Goal: Entertainment & Leisure: Consume media (video, audio)

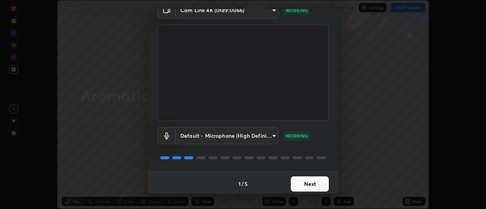
scroll to position [40, 0]
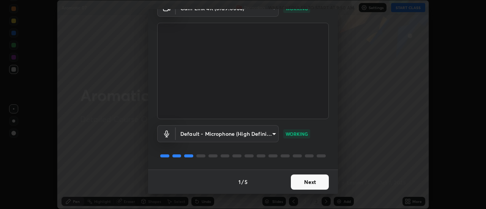
click at [302, 184] on button "Next" at bounding box center [310, 182] width 38 height 15
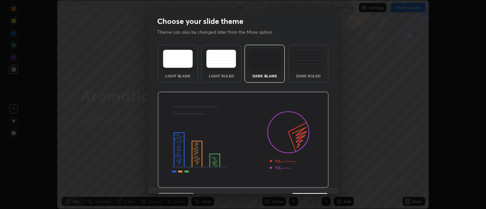
scroll to position [19, 0]
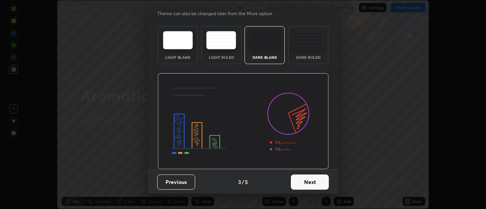
click at [305, 184] on button "Next" at bounding box center [310, 182] width 38 height 15
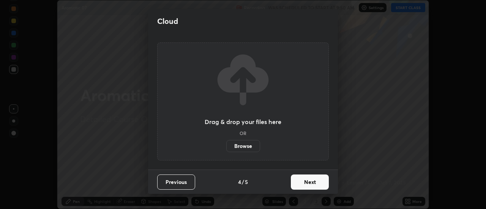
scroll to position [0, 0]
click at [304, 188] on button "Next" at bounding box center [310, 182] width 38 height 15
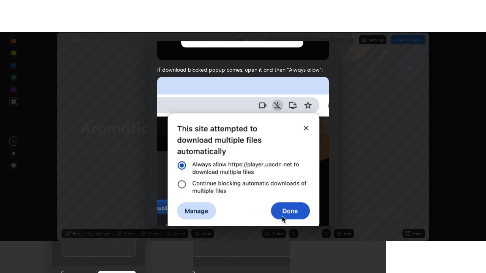
scroll to position [195, 0]
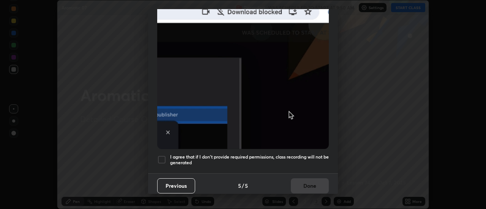
click at [305, 181] on div "Previous 5 / 5 Done" at bounding box center [243, 185] width 190 height 24
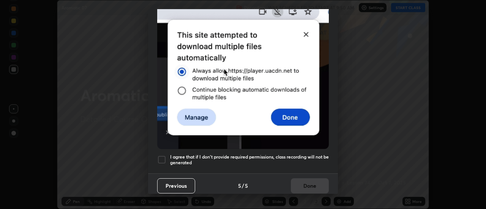
click at [166, 155] on div at bounding box center [161, 159] width 9 height 9
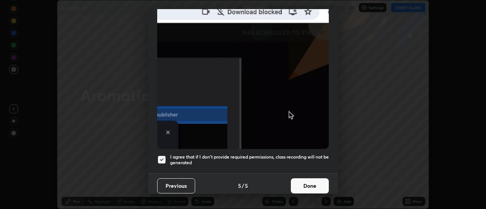
click at [304, 183] on button "Done" at bounding box center [310, 185] width 38 height 15
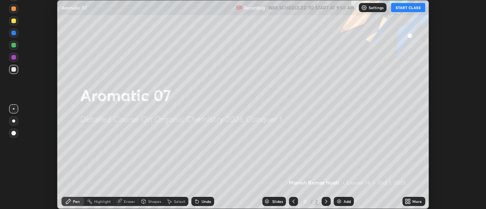
click at [402, 7] on button "START CLASS" at bounding box center [408, 7] width 34 height 9
click at [406, 203] on icon at bounding box center [406, 203] width 2 height 2
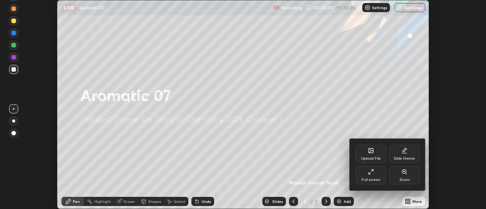
click at [364, 175] on div "Full screen" at bounding box center [371, 175] width 30 height 18
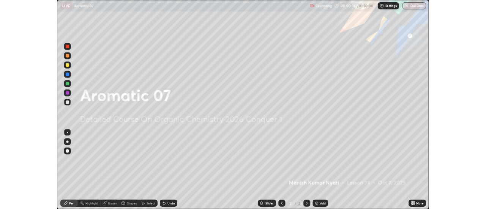
scroll to position [273, 486]
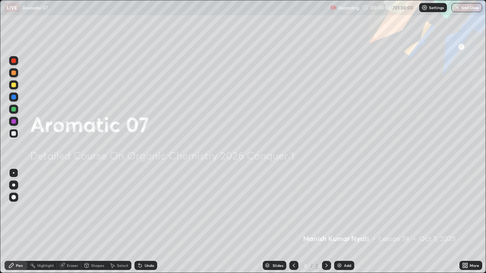
click at [340, 209] on img at bounding box center [339, 266] width 6 height 6
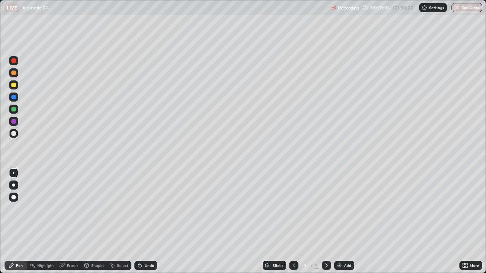
click at [143, 209] on div "Undo" at bounding box center [145, 265] width 23 height 9
click at [339, 209] on div "Add" at bounding box center [344, 265] width 20 height 9
click at [145, 209] on div "Undo" at bounding box center [149, 266] width 9 height 4
click at [339, 209] on img at bounding box center [339, 266] width 6 height 6
click at [293, 209] on icon at bounding box center [294, 266] width 6 height 6
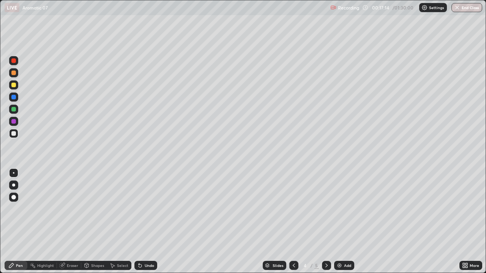
click at [297, 209] on div at bounding box center [293, 265] width 9 height 15
click at [326, 209] on icon at bounding box center [326, 266] width 2 height 4
click at [326, 209] on icon at bounding box center [326, 266] width 6 height 6
click at [153, 209] on div "Undo" at bounding box center [149, 266] width 9 height 4
click at [152, 209] on div "Undo" at bounding box center [149, 266] width 9 height 4
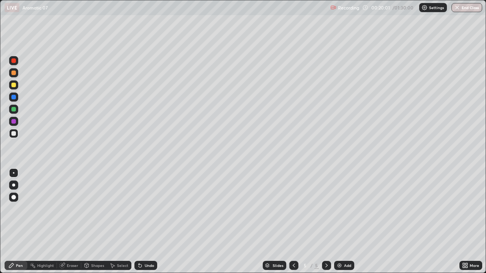
click at [148, 209] on div "Undo" at bounding box center [149, 266] width 9 height 4
click at [151, 209] on div "Undo" at bounding box center [145, 265] width 23 height 9
click at [293, 209] on icon at bounding box center [294, 266] width 2 height 4
click at [329, 209] on div at bounding box center [326, 265] width 9 height 9
click at [326, 209] on icon at bounding box center [326, 266] width 6 height 6
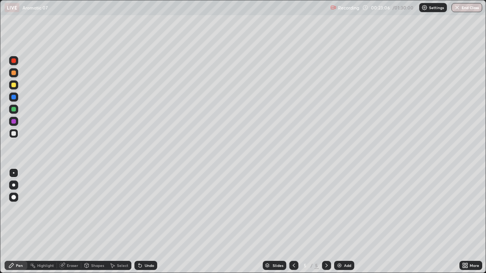
click at [293, 209] on icon at bounding box center [294, 266] width 6 height 6
click at [326, 209] on icon at bounding box center [326, 266] width 6 height 6
click at [14, 62] on div at bounding box center [13, 60] width 5 height 5
click at [14, 85] on div at bounding box center [13, 85] width 5 height 5
click at [293, 209] on icon at bounding box center [294, 266] width 6 height 6
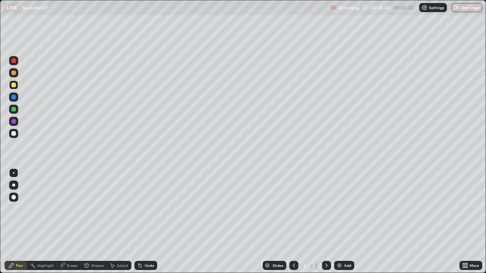
click at [326, 209] on icon at bounding box center [326, 266] width 6 height 6
click at [330, 209] on div at bounding box center [326, 265] width 9 height 15
click at [326, 209] on icon at bounding box center [326, 266] width 6 height 6
click at [325, 209] on icon at bounding box center [326, 266] width 6 height 6
click at [337, 209] on img at bounding box center [339, 266] width 6 height 6
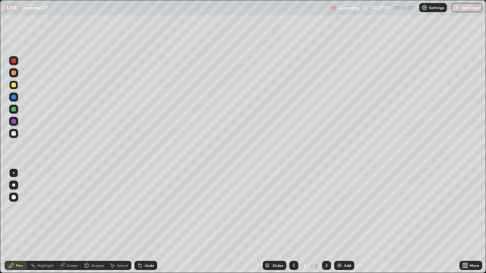
click at [145, 209] on div "Undo" at bounding box center [149, 266] width 9 height 4
click at [16, 98] on div at bounding box center [13, 97] width 5 height 5
click at [12, 132] on div at bounding box center [13, 133] width 5 height 5
click at [294, 209] on icon at bounding box center [294, 266] width 6 height 6
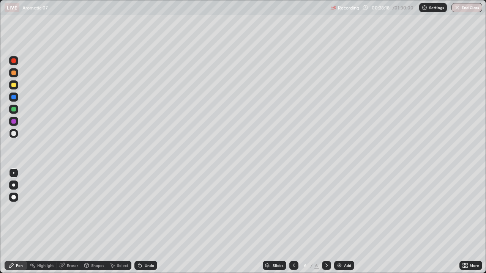
click at [293, 209] on icon at bounding box center [294, 266] width 6 height 6
click at [325, 209] on icon at bounding box center [326, 266] width 6 height 6
click at [326, 209] on icon at bounding box center [326, 266] width 6 height 6
click at [293, 209] on icon at bounding box center [294, 266] width 6 height 6
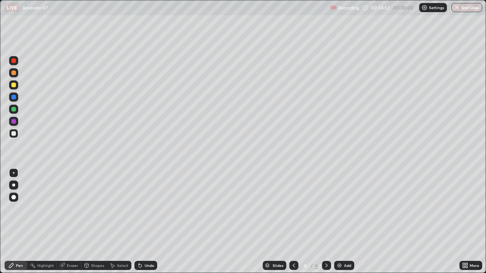
click at [326, 209] on icon at bounding box center [326, 266] width 6 height 6
click at [293, 209] on icon at bounding box center [294, 266] width 6 height 6
click at [326, 209] on icon at bounding box center [326, 266] width 6 height 6
click at [292, 209] on icon at bounding box center [294, 266] width 6 height 6
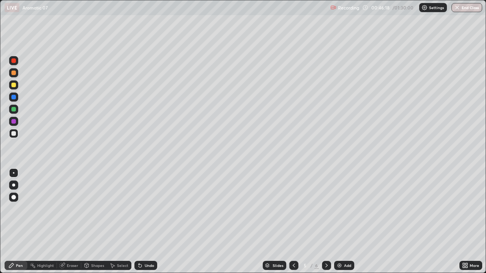
click at [293, 209] on icon at bounding box center [294, 266] width 6 height 6
click at [326, 209] on icon at bounding box center [326, 266] width 6 height 6
click at [341, 209] on img at bounding box center [339, 266] width 6 height 6
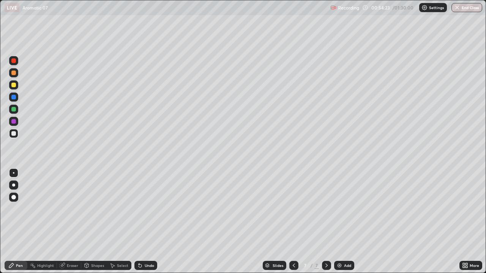
click at [151, 209] on div "Undo" at bounding box center [145, 265] width 23 height 9
click at [152, 209] on div "Undo" at bounding box center [149, 266] width 9 height 4
click at [153, 209] on div "Undo" at bounding box center [145, 265] width 23 height 9
click at [154, 209] on div "Undo" at bounding box center [145, 265] width 23 height 9
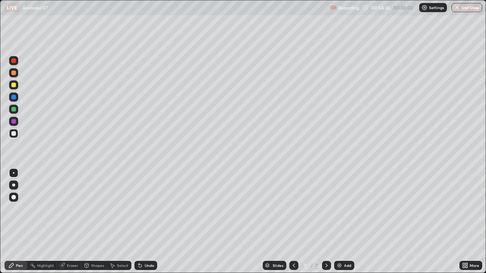
click at [154, 209] on div "Undo" at bounding box center [145, 265] width 23 height 9
click at [153, 209] on div "Undo" at bounding box center [145, 265] width 23 height 9
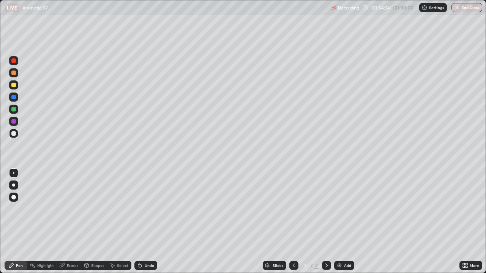
click at [153, 209] on div "Undo" at bounding box center [149, 266] width 9 height 4
click at [342, 209] on div "Add" at bounding box center [344, 265] width 20 height 9
click at [144, 209] on div "Undo" at bounding box center [145, 265] width 23 height 9
click at [139, 209] on icon at bounding box center [140, 266] width 3 height 3
click at [145, 209] on div "Undo" at bounding box center [145, 265] width 23 height 9
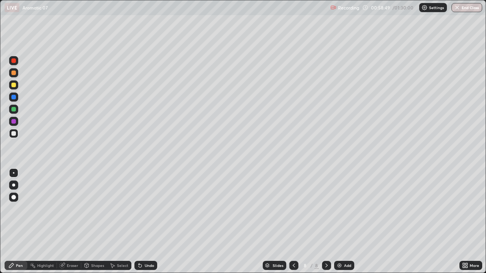
click at [337, 209] on img at bounding box center [339, 266] width 6 height 6
click at [149, 209] on div "Undo" at bounding box center [149, 266] width 9 height 4
click at [142, 209] on icon at bounding box center [140, 266] width 6 height 6
click at [143, 209] on div "Undo" at bounding box center [145, 265] width 23 height 9
click at [141, 209] on icon at bounding box center [140, 266] width 6 height 6
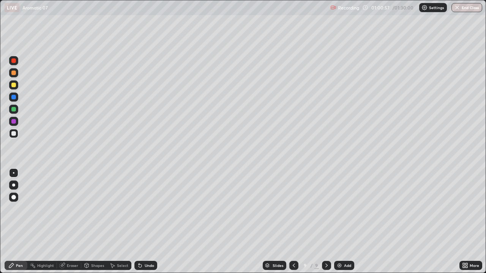
click at [142, 209] on icon at bounding box center [140, 266] width 6 height 6
click at [141, 209] on icon at bounding box center [140, 266] width 6 height 6
click at [152, 209] on div "Undo" at bounding box center [149, 266] width 9 height 4
click at [149, 209] on div "Undo" at bounding box center [149, 266] width 9 height 4
click at [296, 209] on div at bounding box center [293, 265] width 9 height 9
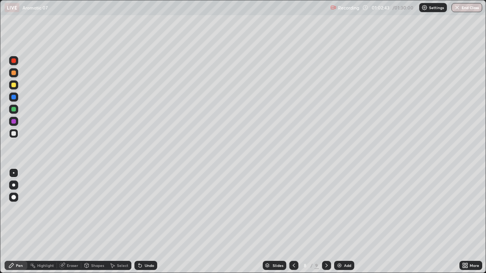
click at [293, 209] on icon at bounding box center [294, 266] width 6 height 6
click at [326, 209] on icon at bounding box center [326, 266] width 6 height 6
click at [296, 209] on div at bounding box center [293, 265] width 9 height 9
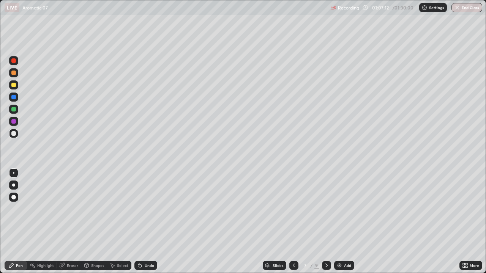
click at [326, 209] on icon at bounding box center [326, 266] width 6 height 6
click at [147, 209] on div "Undo" at bounding box center [149, 266] width 9 height 4
click at [142, 209] on icon at bounding box center [140, 266] width 6 height 6
click at [151, 209] on div "Undo" at bounding box center [149, 266] width 9 height 4
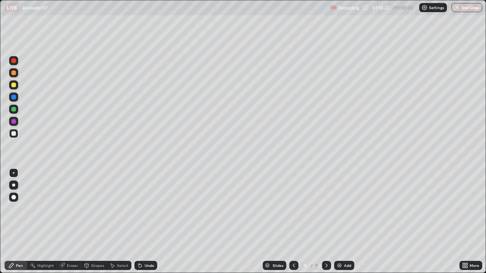
click at [327, 209] on div at bounding box center [326, 265] width 9 height 15
click at [340, 209] on img at bounding box center [339, 266] width 6 height 6
click at [148, 209] on div "Undo" at bounding box center [149, 266] width 9 height 4
click at [145, 209] on div "Undo" at bounding box center [149, 266] width 9 height 4
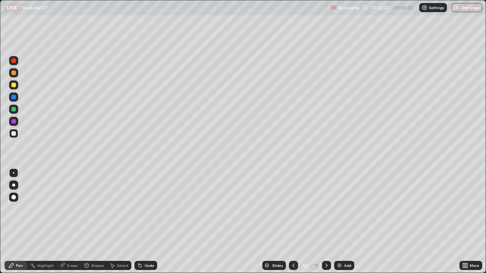
click at [342, 209] on div "Add" at bounding box center [344, 265] width 20 height 9
click at [293, 209] on icon at bounding box center [294, 266] width 6 height 6
click at [329, 209] on div at bounding box center [326, 265] width 9 height 9
click at [296, 209] on div at bounding box center [293, 265] width 9 height 9
click at [326, 209] on icon at bounding box center [326, 266] width 6 height 6
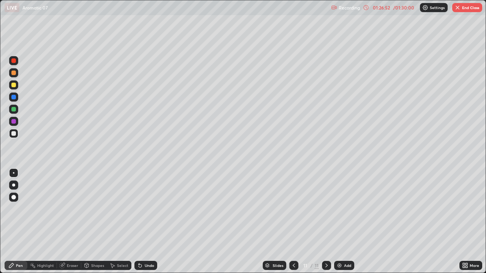
click at [459, 8] on img "button" at bounding box center [457, 8] width 6 height 6
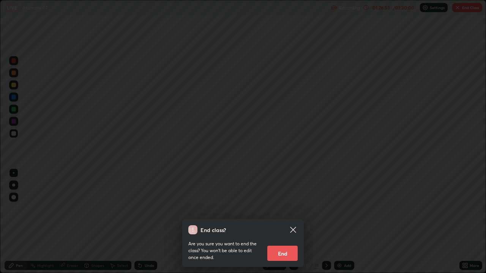
click at [291, 209] on button "End" at bounding box center [282, 253] width 30 height 15
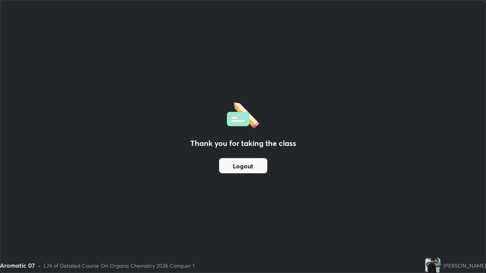
click at [260, 166] on button "Logout" at bounding box center [243, 165] width 48 height 15
click at [260, 167] on button "Logout" at bounding box center [243, 165] width 48 height 15
click at [254, 166] on button "Logout" at bounding box center [243, 165] width 48 height 15
click at [427, 209] on img at bounding box center [432, 265] width 15 height 15
click at [251, 164] on button "Logout" at bounding box center [243, 165] width 48 height 15
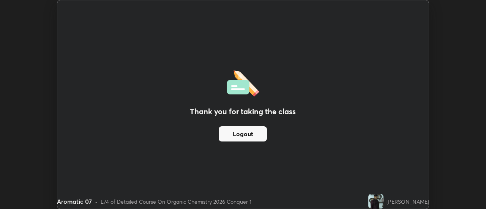
scroll to position [37752, 37476]
click at [390, 202] on div "[PERSON_NAME]" at bounding box center [407, 202] width 43 height 8
